Goal: Transaction & Acquisition: Purchase product/service

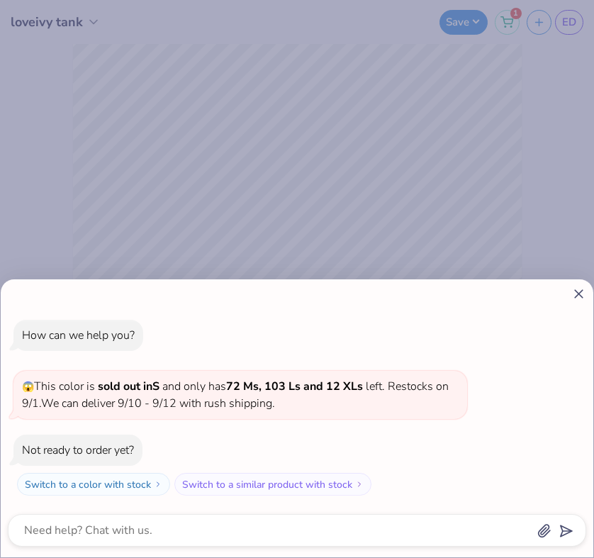
click at [576, 287] on icon at bounding box center [578, 293] width 15 height 15
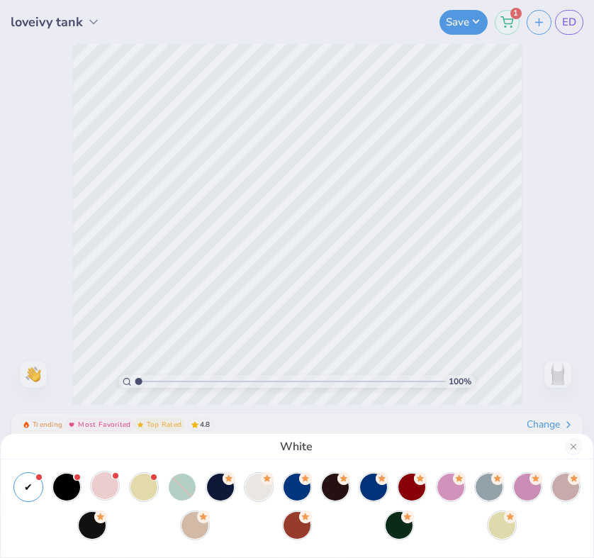
click at [105, 488] on div at bounding box center [104, 485] width 27 height 27
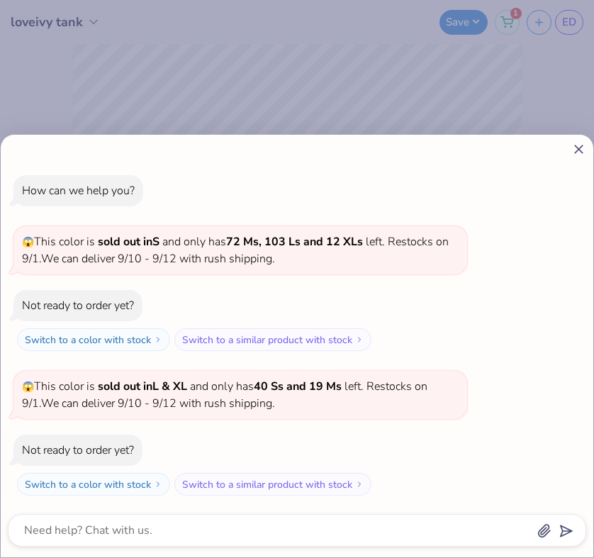
click at [576, 150] on icon at bounding box center [578, 149] width 15 height 15
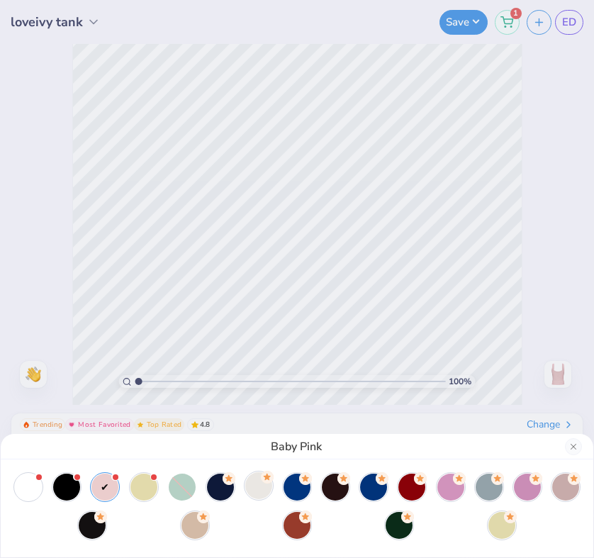
click at [254, 486] on div at bounding box center [258, 485] width 27 height 27
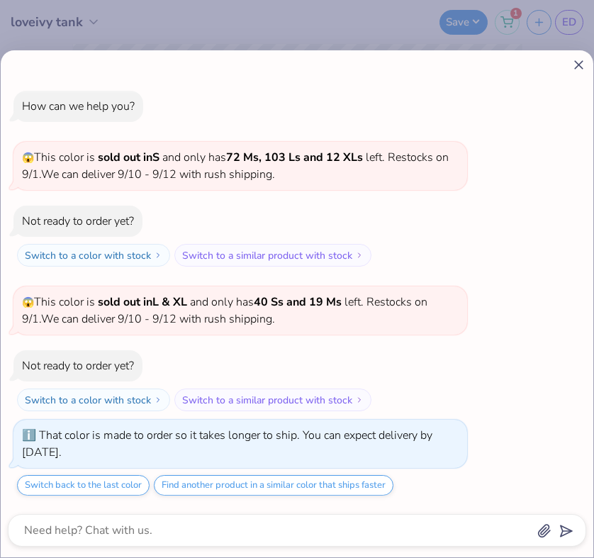
click at [576, 63] on icon at bounding box center [578, 64] width 15 height 15
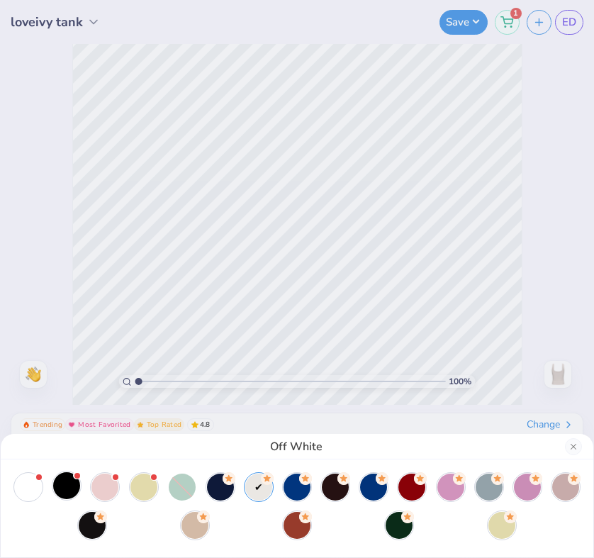
click at [71, 486] on div at bounding box center [66, 485] width 27 height 27
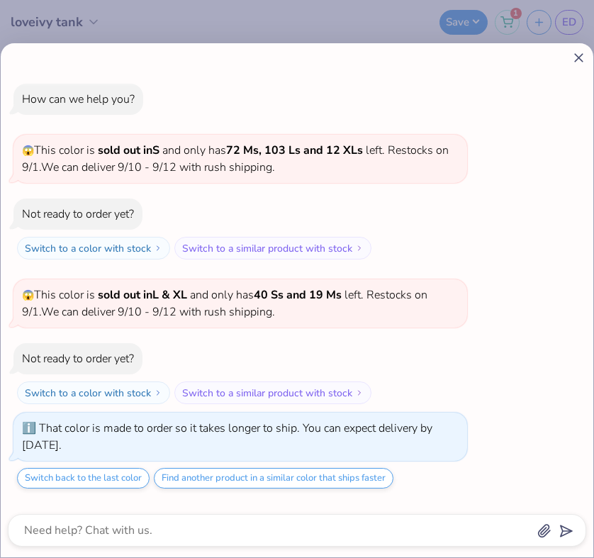
scroll to position [194, 0]
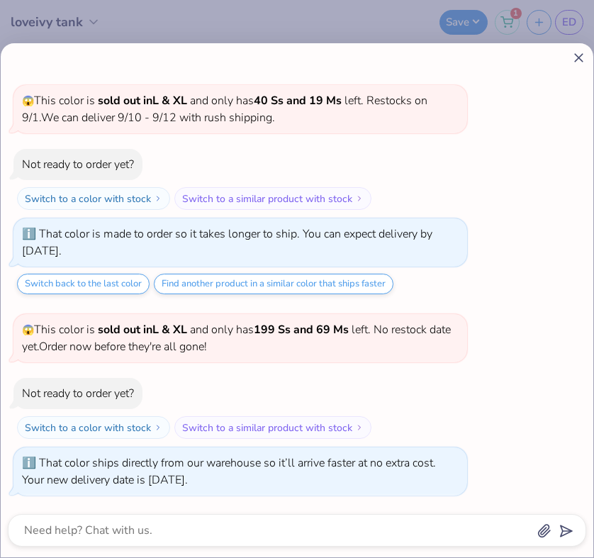
click at [576, 57] on icon at bounding box center [578, 57] width 15 height 15
type textarea "x"
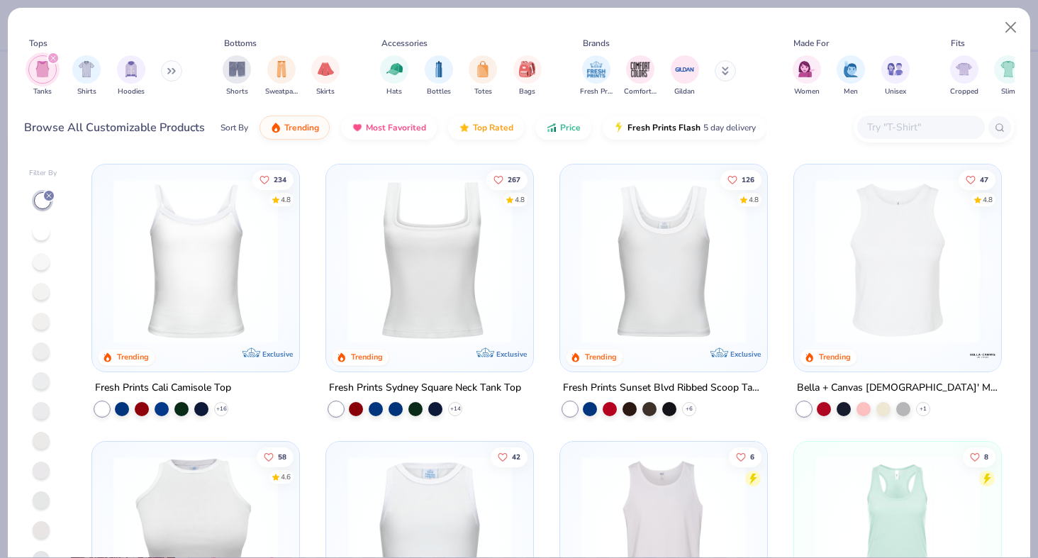
click at [274, 279] on img at bounding box center [195, 261] width 179 height 164
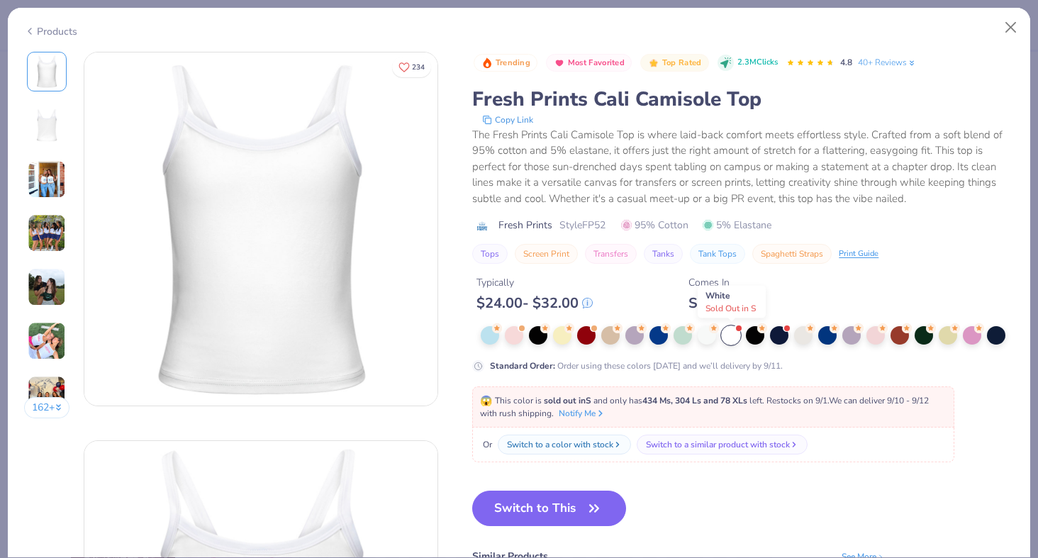
click at [735, 336] on div at bounding box center [731, 335] width 18 height 18
click at [1011, 28] on button "Close" at bounding box center [1010, 27] width 27 height 27
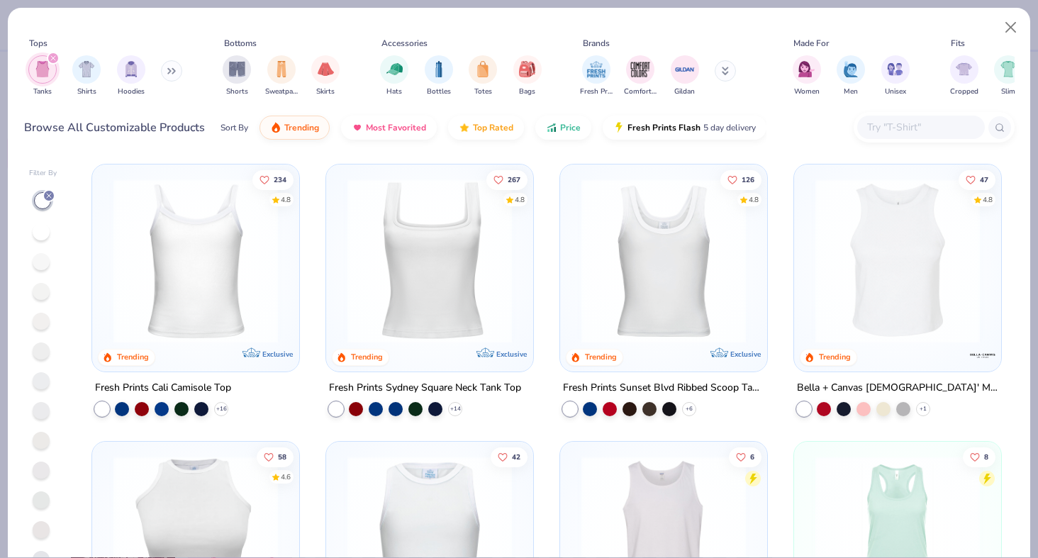
click at [218, 263] on img at bounding box center [195, 261] width 179 height 164
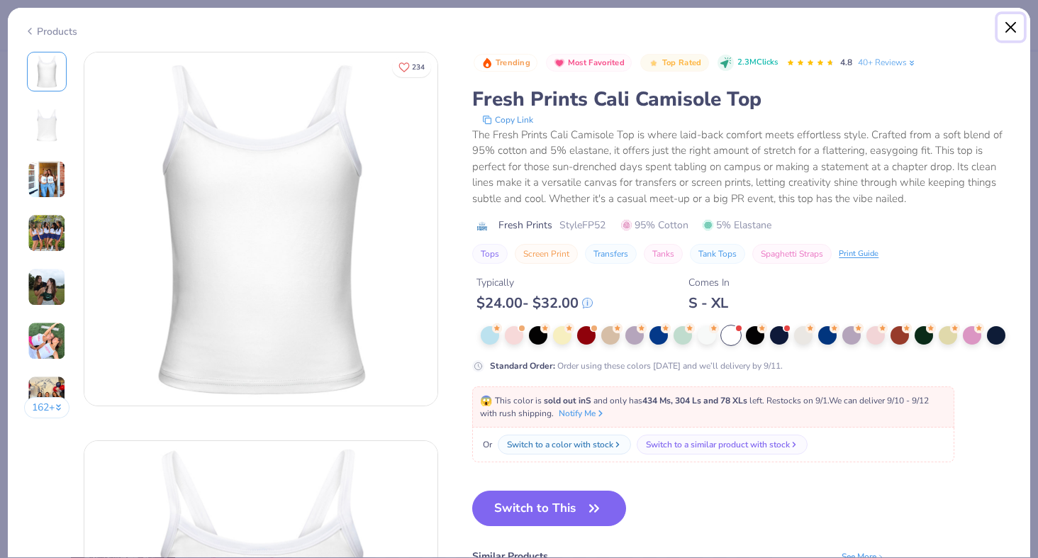
click at [1012, 27] on button "Close" at bounding box center [1010, 27] width 27 height 27
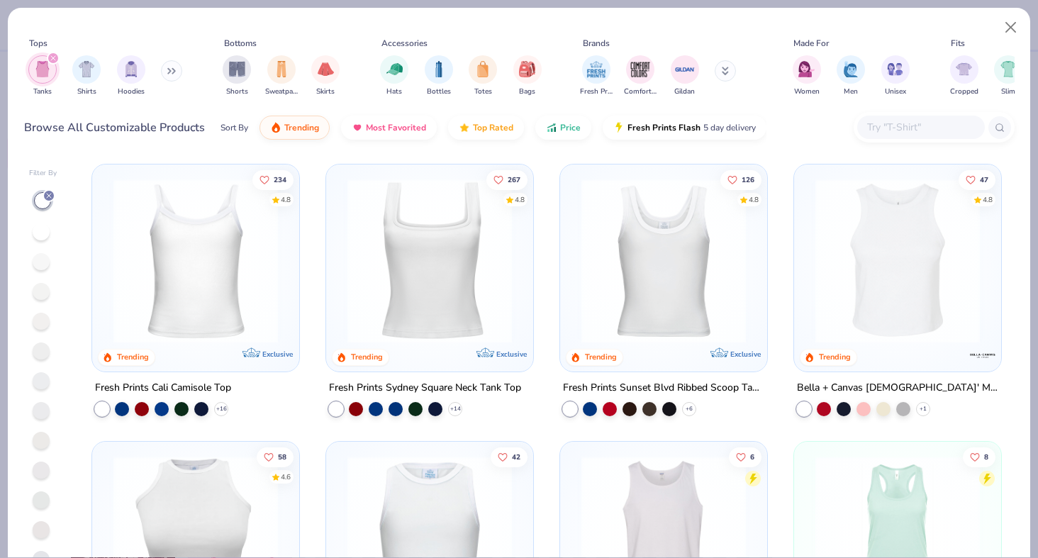
click at [665, 262] on img at bounding box center [663, 261] width 179 height 164
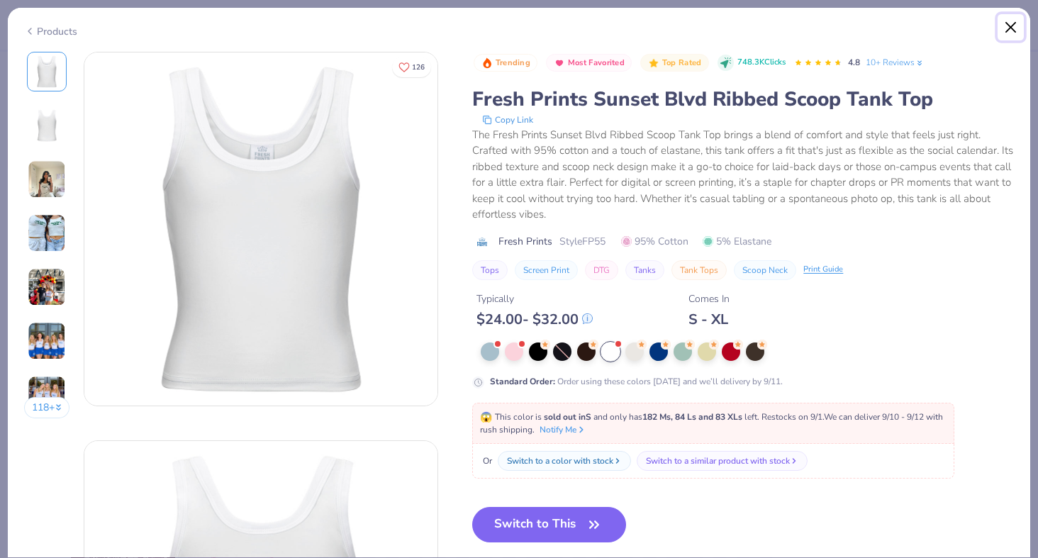
click at [1009, 26] on button "Close" at bounding box center [1010, 27] width 27 height 27
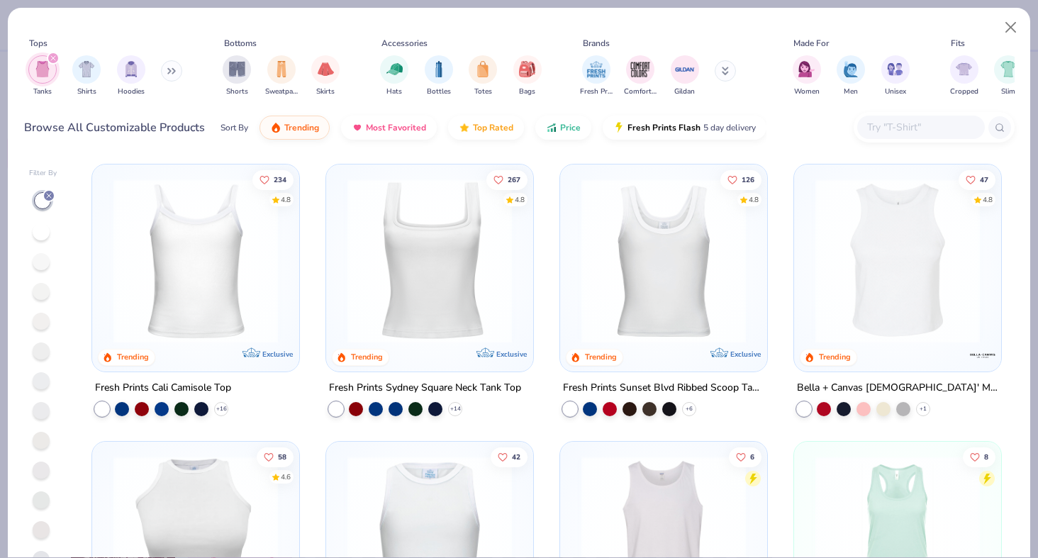
click at [413, 253] on img at bounding box center [429, 261] width 179 height 164
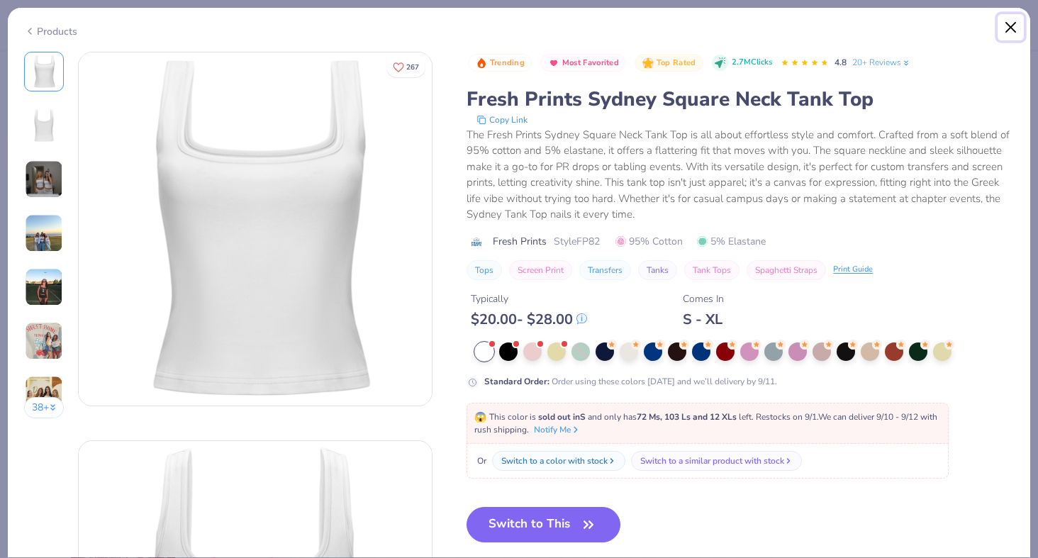
click at [1013, 23] on button "Close" at bounding box center [1010, 27] width 27 height 27
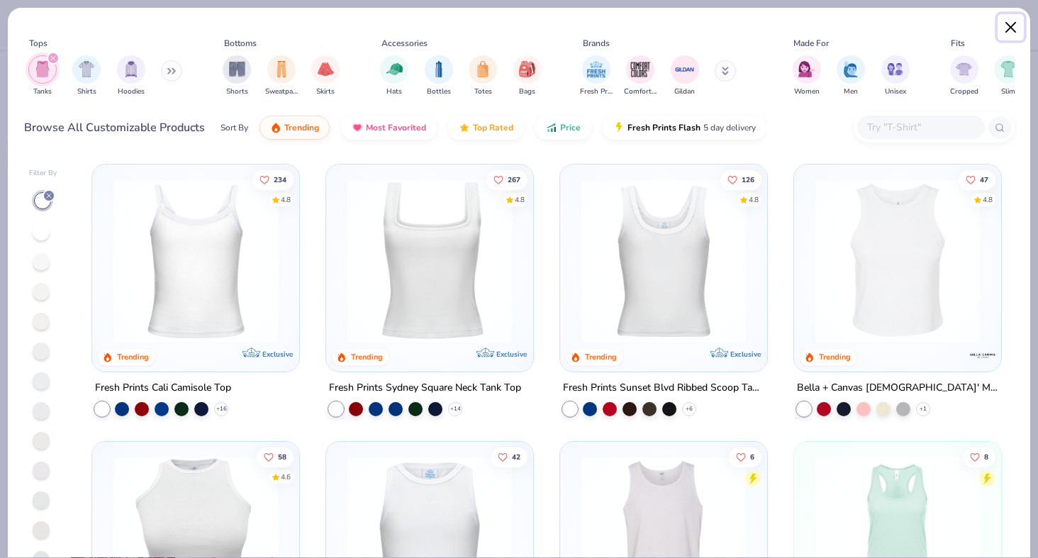
click at [1014, 27] on button "Close" at bounding box center [1010, 27] width 27 height 27
